Goal: Information Seeking & Learning: Learn about a topic

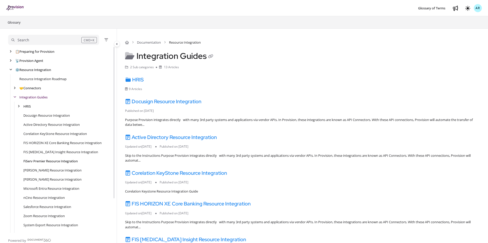
scroll to position [42, 0]
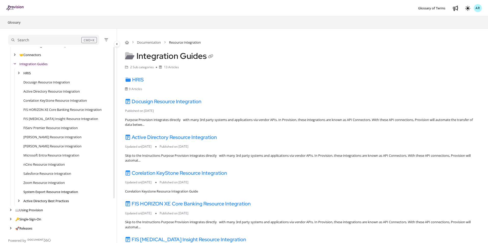
click at [44, 190] on link "System Export Resource Integration" at bounding box center [50, 191] width 55 height 5
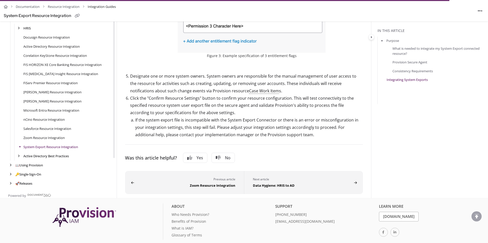
scroll to position [42, 0]
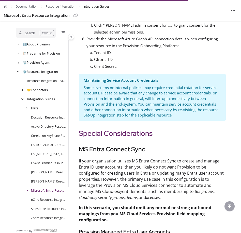
scroll to position [35, 0]
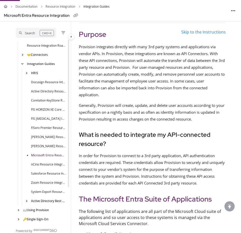
scroll to position [0, 0]
